Goal: Answer question/provide support

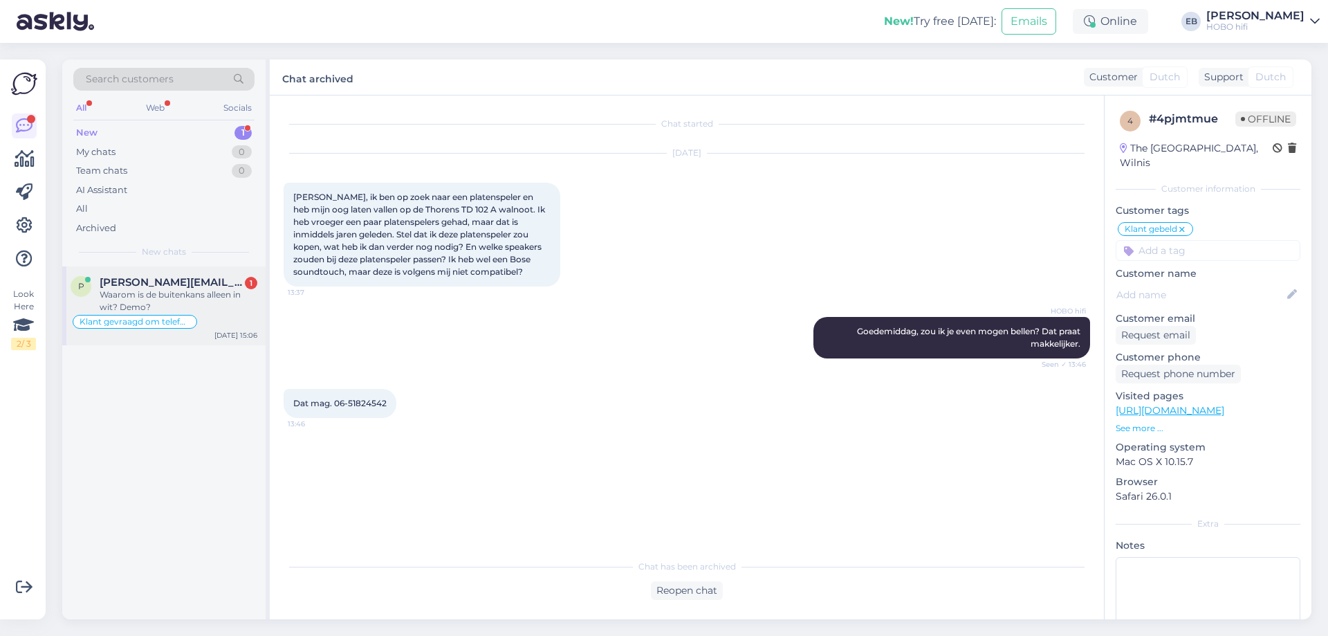
click at [221, 297] on div "Waarom is de buitenkans alleen in wit? Demo?" at bounding box center [179, 300] width 158 height 25
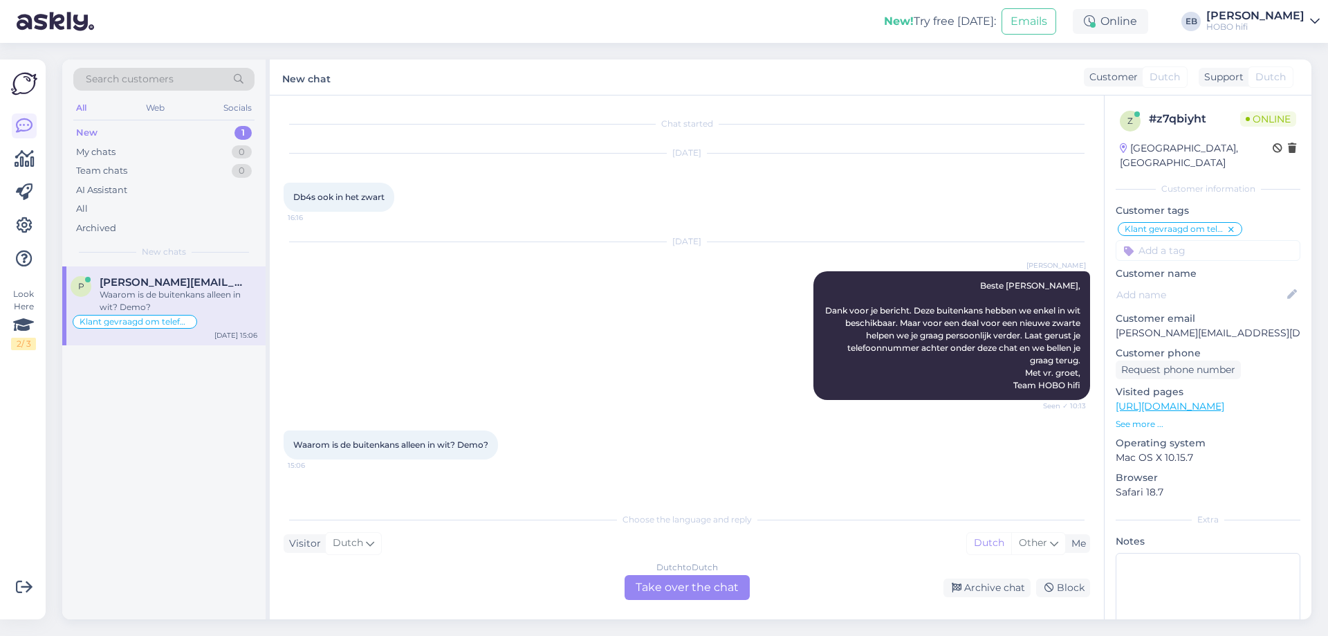
click at [733, 587] on div "Dutch to Dutch Take over the chat" at bounding box center [687, 587] width 125 height 25
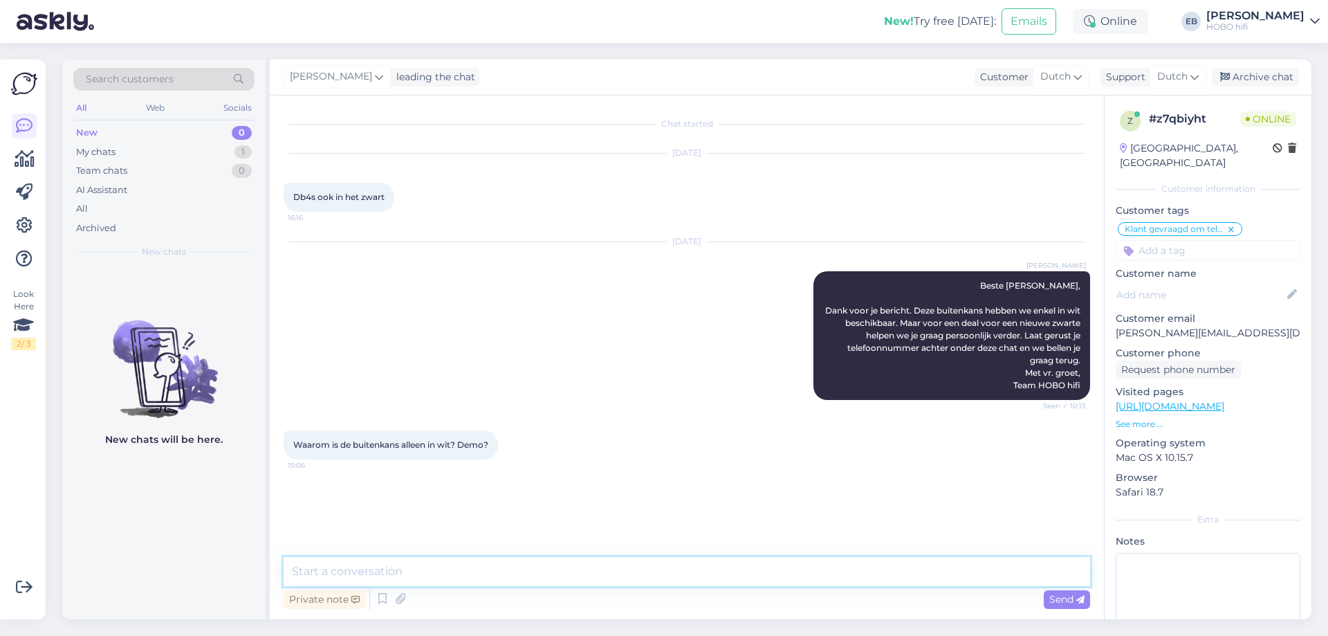
click at [403, 579] on textarea at bounding box center [687, 571] width 807 height 29
type textarea "Goedemiddag,"
click at [1147, 420] on p "See more ..." at bounding box center [1208, 424] width 185 height 12
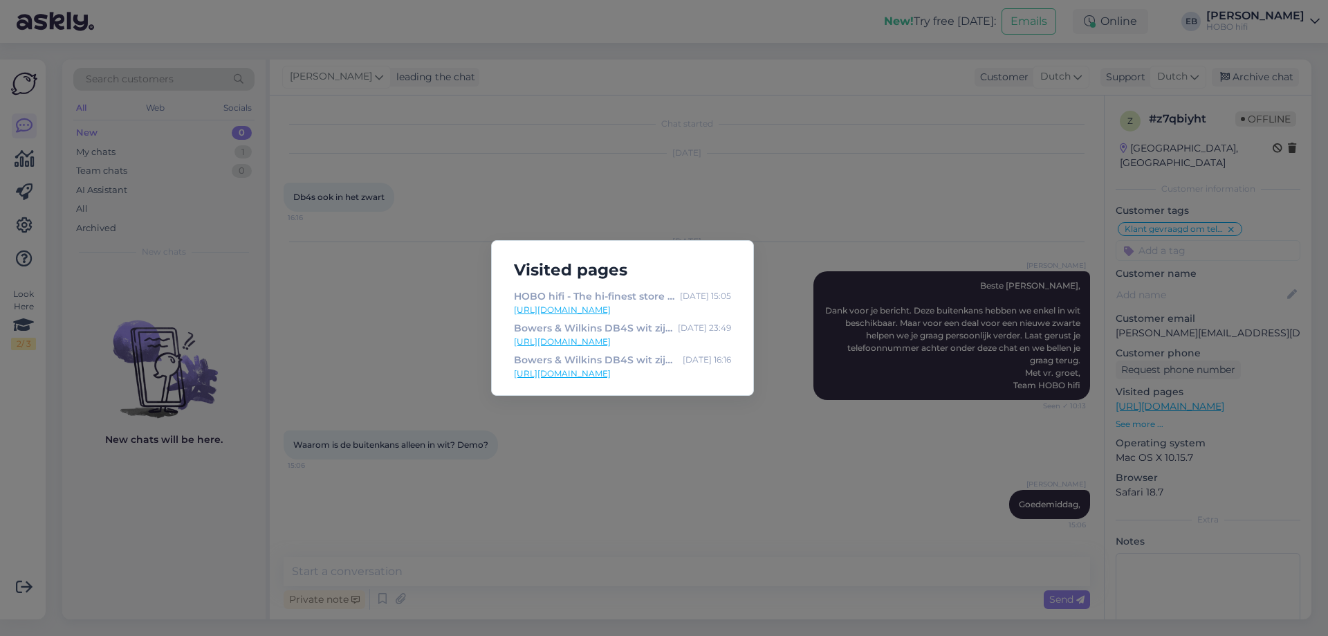
click at [647, 412] on div "Visited pages HOBO hifi - The hi-finest store in [GEOGRAPHIC_DATA] [DATE] 15:05…" at bounding box center [664, 318] width 1328 height 636
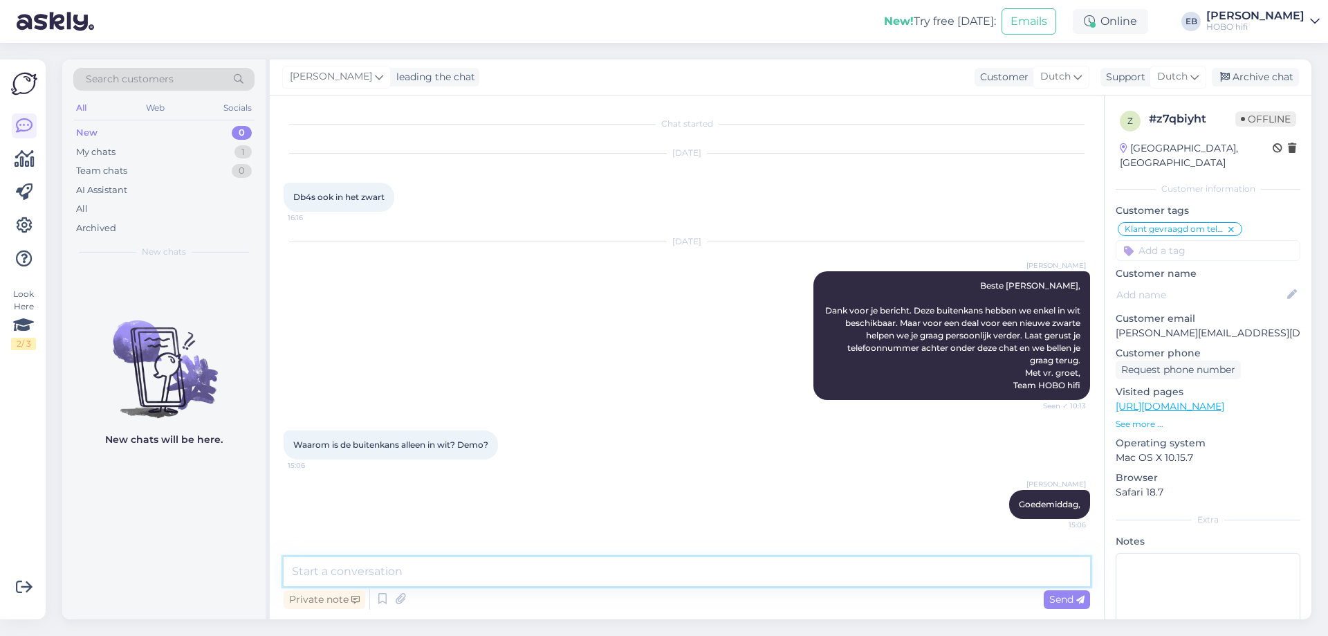
click at [406, 574] on textarea at bounding box center [687, 571] width 807 height 29
type textarea "Het is een webshopretour"
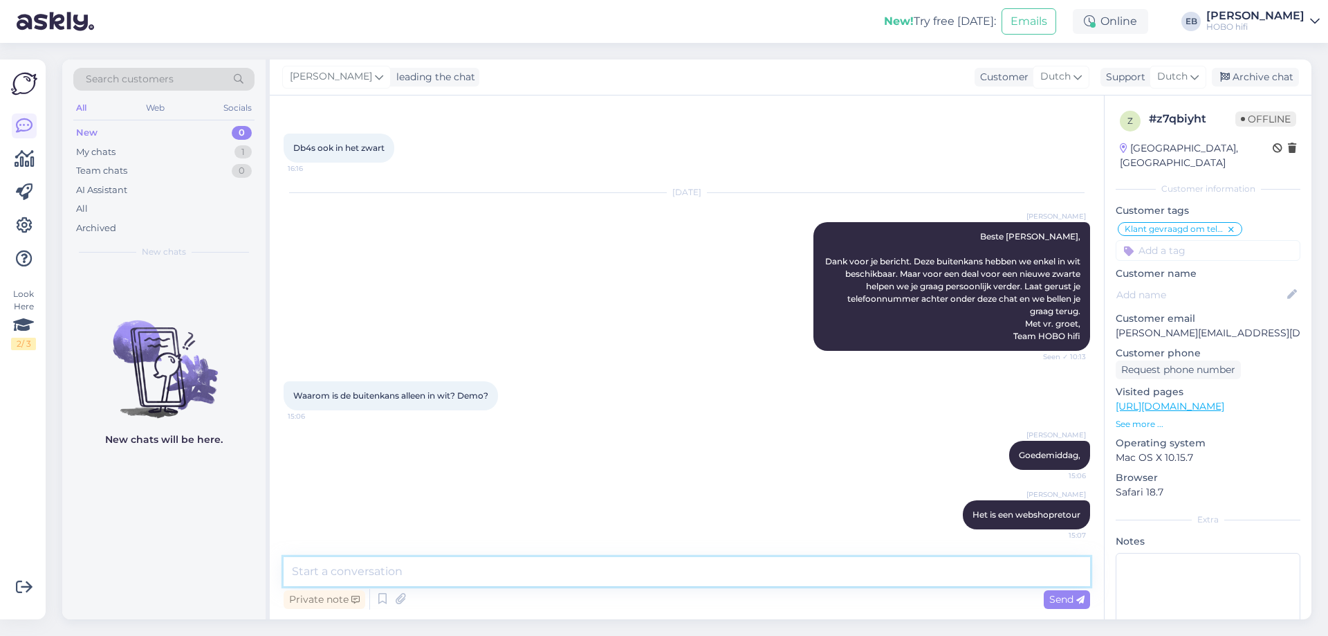
click at [397, 572] on textarea at bounding box center [687, 571] width 807 height 29
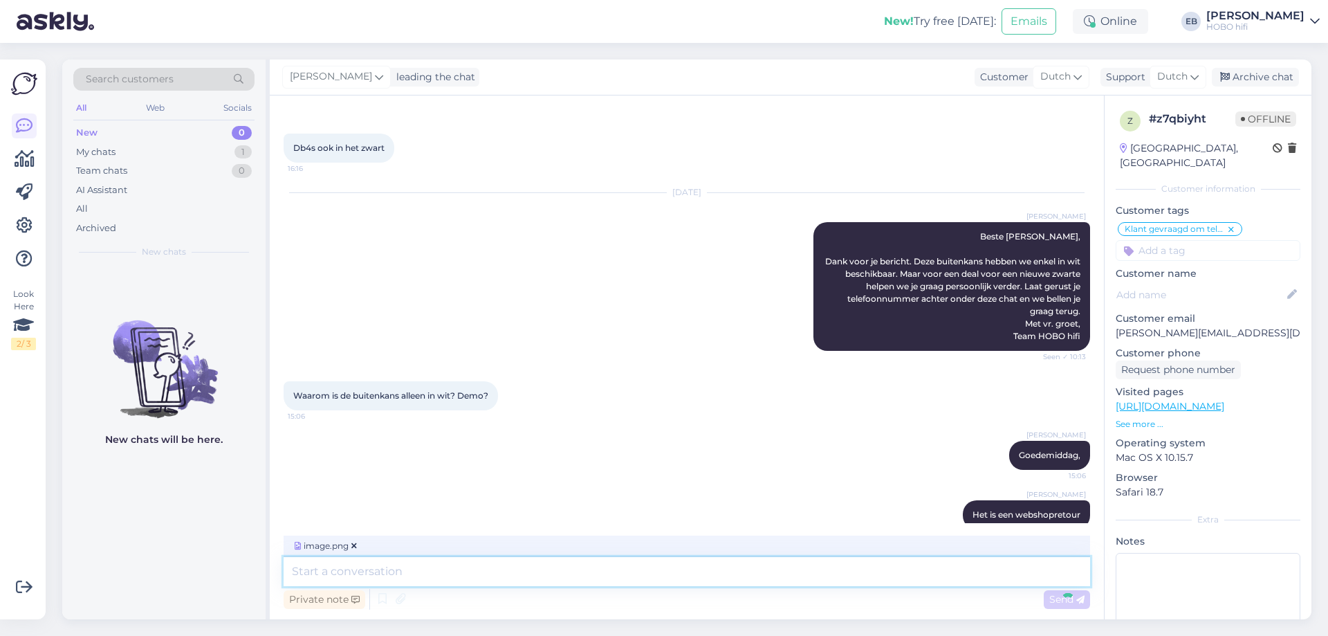
scroll to position [136, 0]
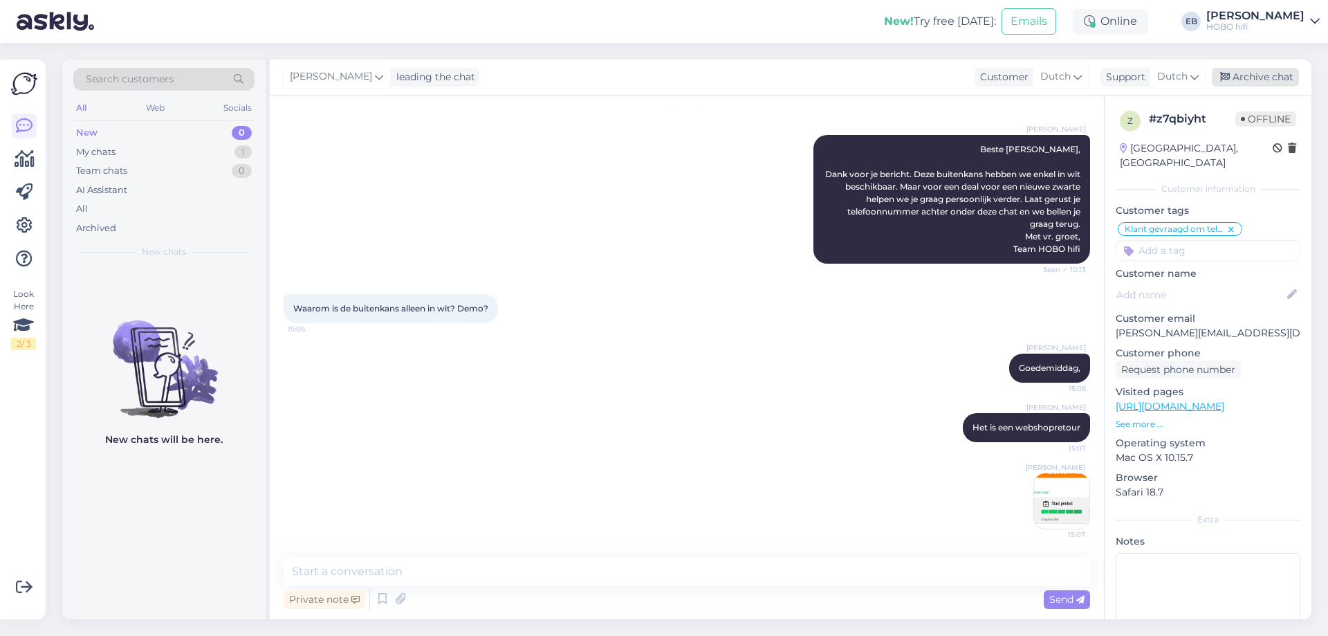
click at [1248, 79] on div "Archive chat" at bounding box center [1255, 77] width 87 height 19
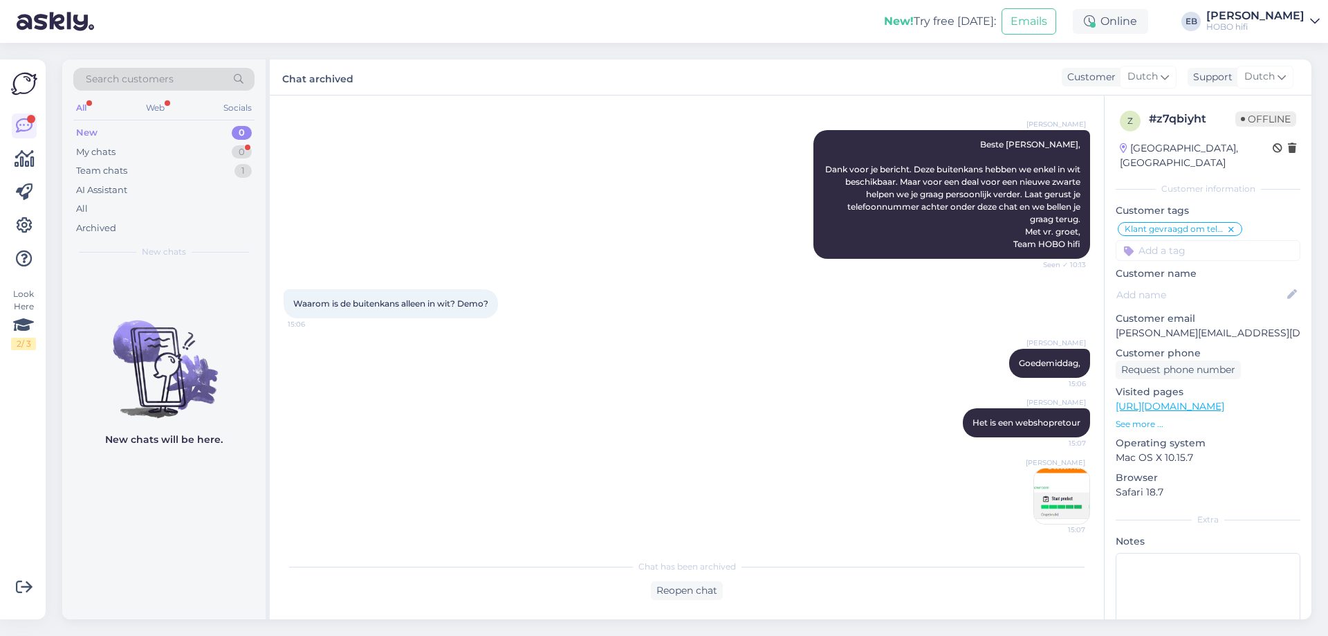
click at [439, 412] on div "[PERSON_NAME] Het is een webshopretour 15:07" at bounding box center [687, 422] width 807 height 59
click at [169, 152] on div "My chats 0" at bounding box center [163, 152] width 181 height 19
click at [176, 170] on div "Team chats 1" at bounding box center [163, 170] width 181 height 19
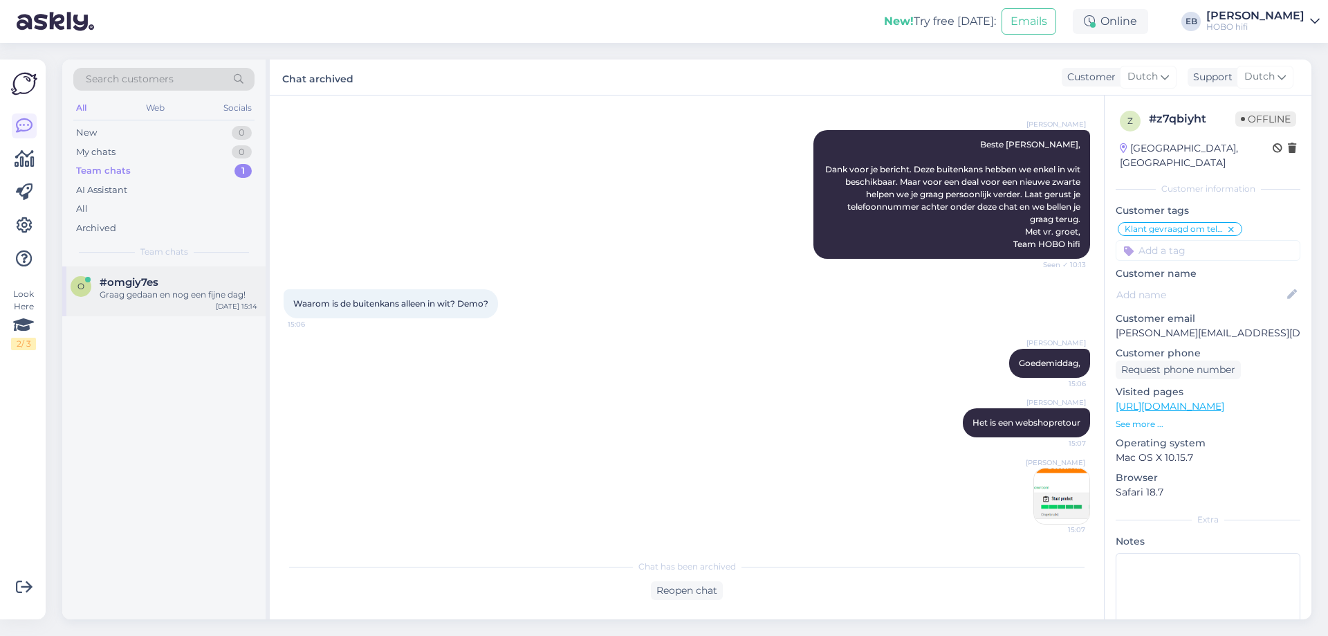
click at [195, 290] on div "Graag gedaan en nog een fijne dag!" at bounding box center [179, 294] width 158 height 12
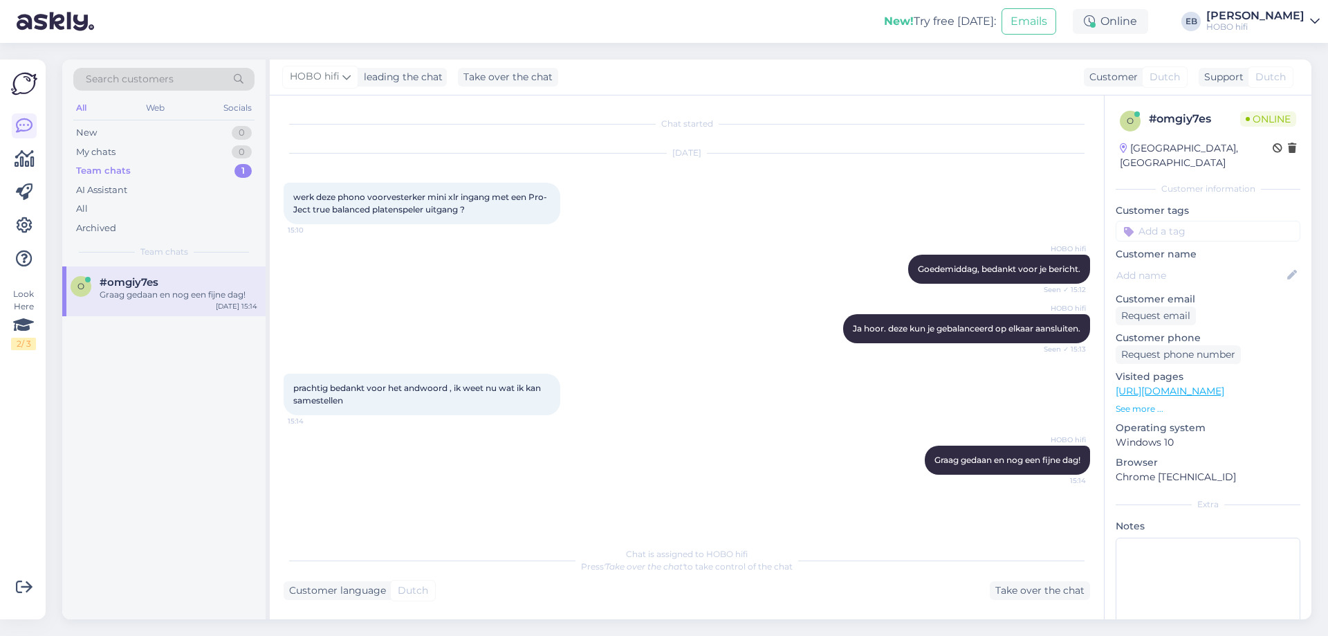
click at [565, 270] on div "HOBO [PERSON_NAME], bedankt voor je bericht. Seen ✓ 15:12" at bounding box center [687, 268] width 807 height 59
